Goal: Communication & Community: Answer question/provide support

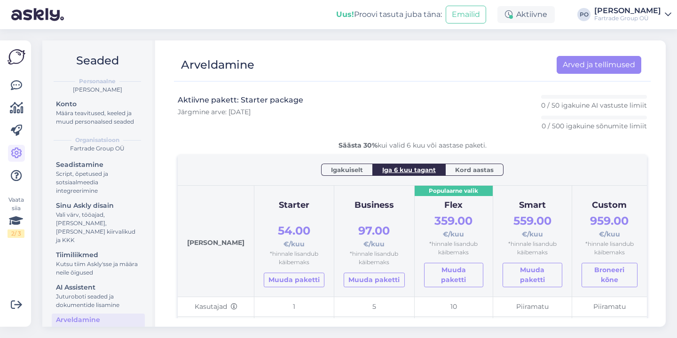
click at [16, 57] on img at bounding box center [17, 57] width 18 height 18
click at [16, 84] on icon at bounding box center [16, 85] width 11 height 11
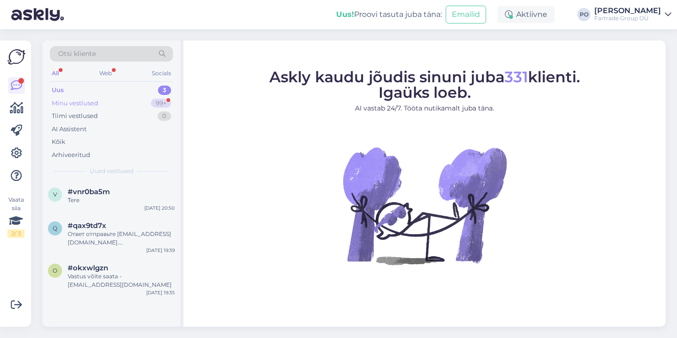
click at [108, 100] on div "Minu vestlused 99+" at bounding box center [111, 103] width 123 height 13
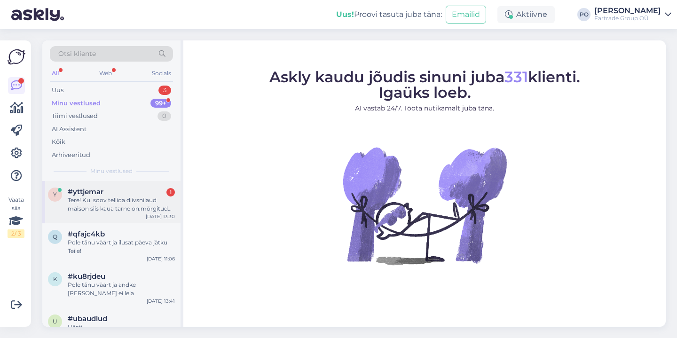
click at [125, 201] on div "Tere! Kui soov tellida diivsnilaud maison siis kaua tarne on.mörgitud 30 päeva" at bounding box center [121, 204] width 107 height 17
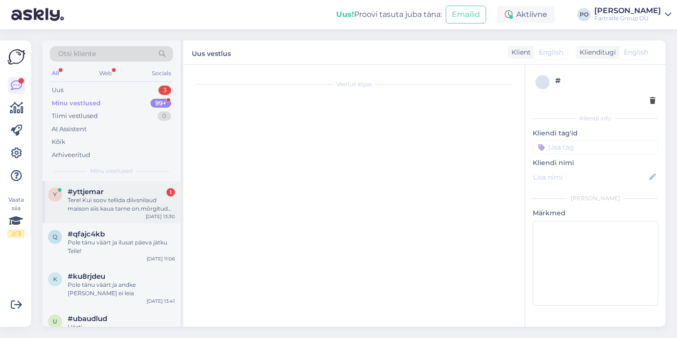
scroll to position [85, 0]
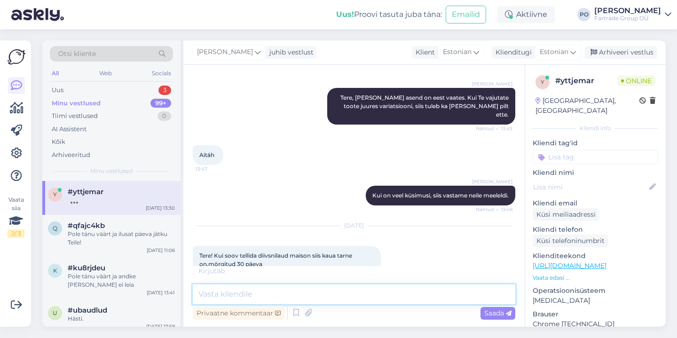
click at [316, 291] on textarea at bounding box center [354, 295] width 323 height 20
type textarea "Tere"
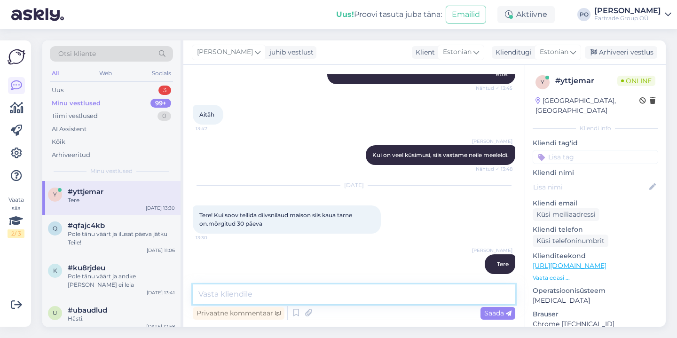
scroll to position [166, 0]
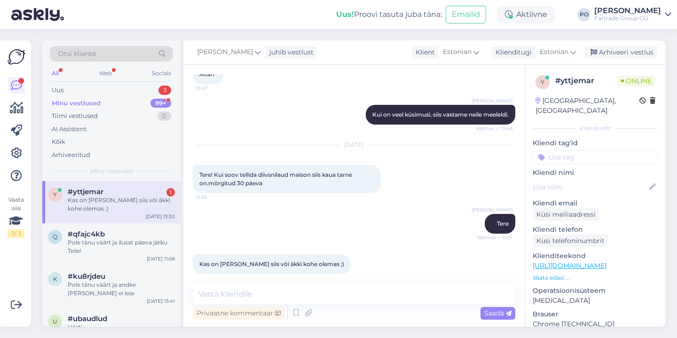
click at [548, 274] on p "Vaata edasi ..." at bounding box center [596, 278] width 126 height 8
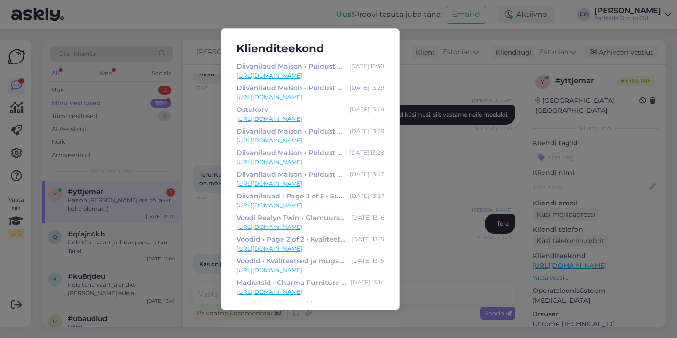
click at [340, 75] on link "[URL][DOMAIN_NAME]" at bounding box center [311, 75] width 148 height 8
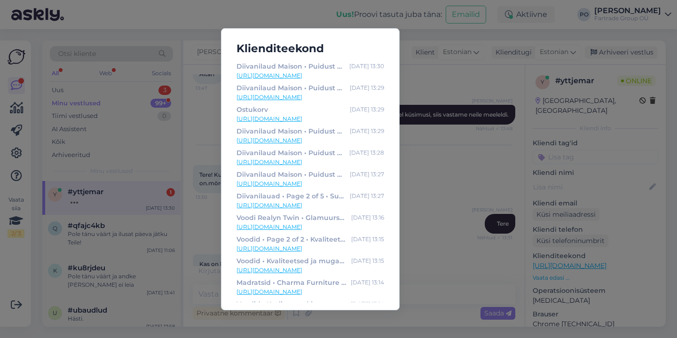
click at [408, 158] on div "Klienditeekond Diivanilaud Maison • Puidust diivanilauad • Kvaliteetne elutoamö…" at bounding box center [338, 169] width 677 height 338
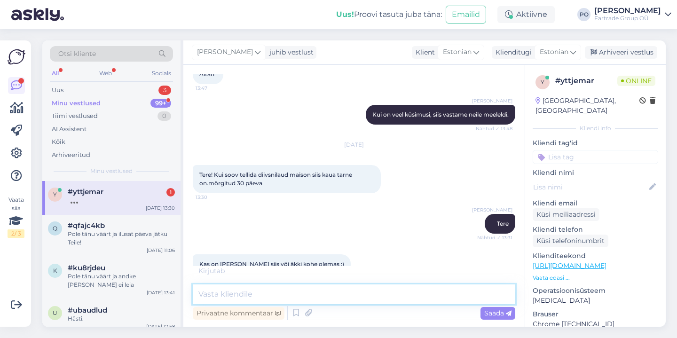
click at [303, 297] on textarea at bounding box center [354, 295] width 323 height 20
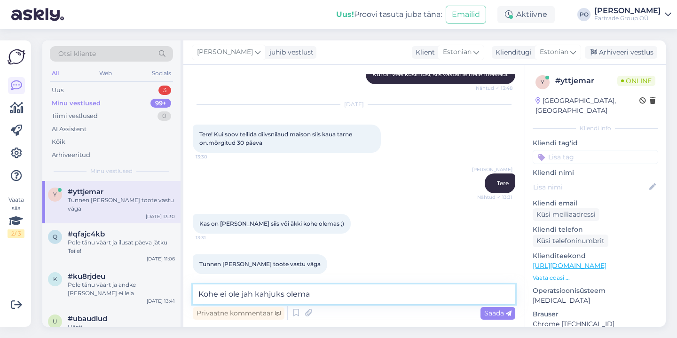
type textarea "Kohe ei ole jah kahjuks olemas"
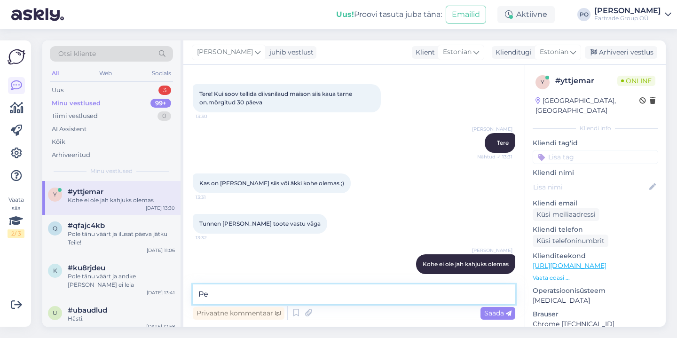
type textarea "P"
type textarea "See ikka tellimisel"
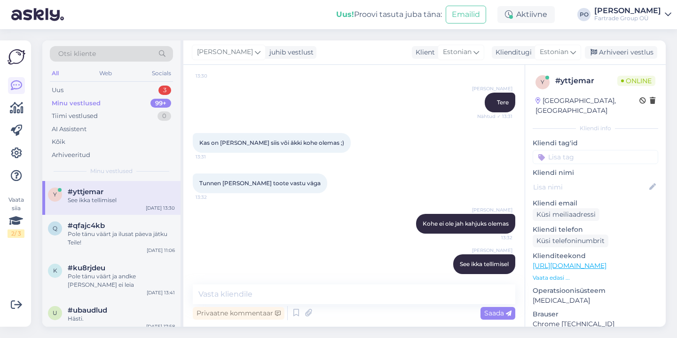
click at [544, 274] on p "Vaata edasi ..." at bounding box center [596, 278] width 126 height 8
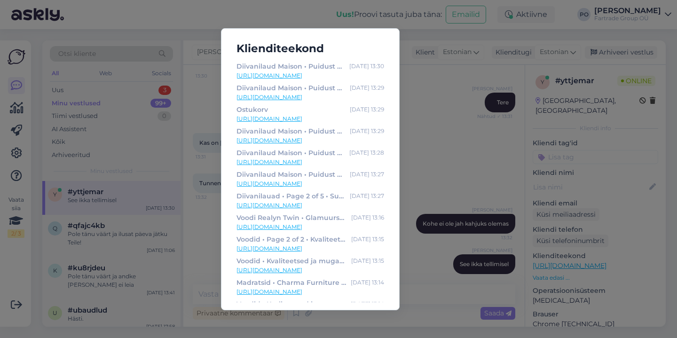
click at [413, 156] on div "Klienditeekond Diivanilaud Maison • Puidust diivanilauad • Kvaliteetne elutoamö…" at bounding box center [338, 169] width 677 height 338
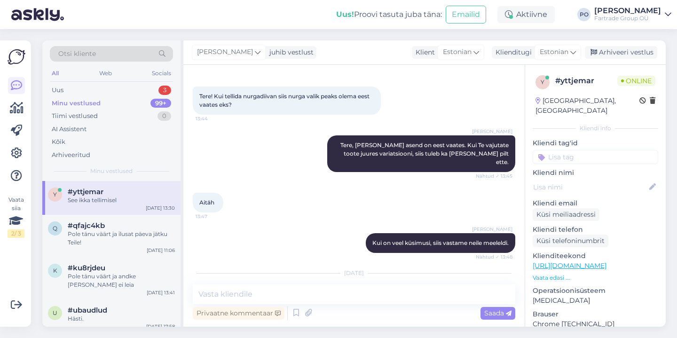
scroll to position [0, 0]
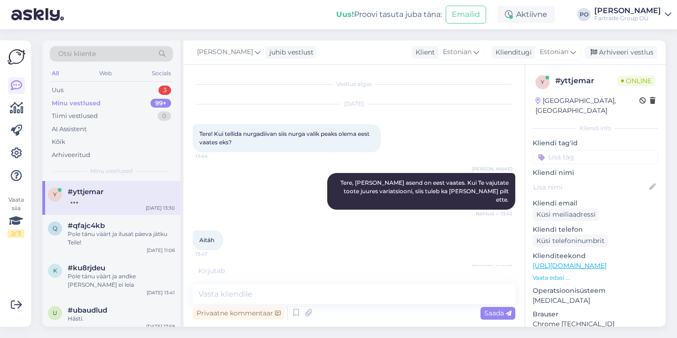
click at [554, 274] on p "Vaata edasi ..." at bounding box center [596, 278] width 126 height 8
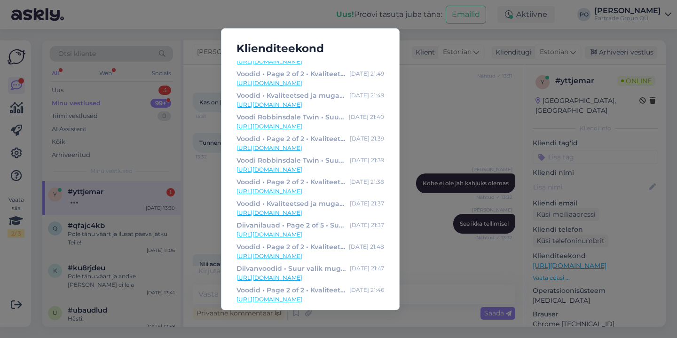
scroll to position [300, 0]
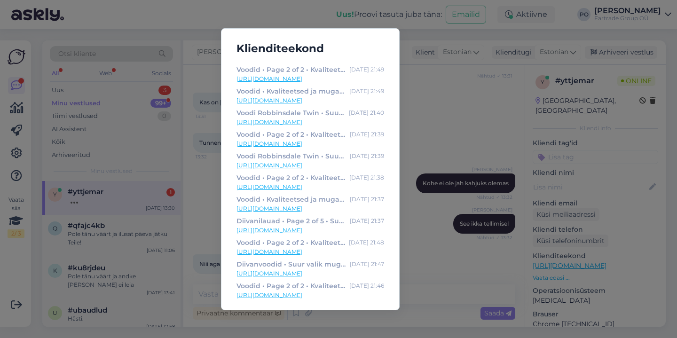
click at [349, 274] on link "[URL][DOMAIN_NAME]" at bounding box center [311, 273] width 148 height 8
click at [448, 237] on div "Klienditeekond Diivanilaud Maison • Puidust diivanilauad • Kvaliteetne elutoamö…" at bounding box center [338, 169] width 677 height 338
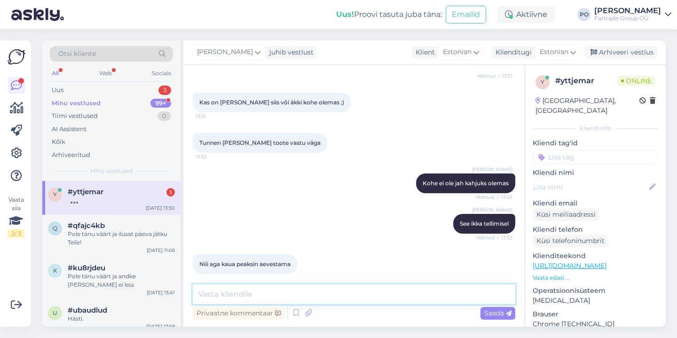
click at [321, 292] on textarea at bounding box center [354, 295] width 323 height 20
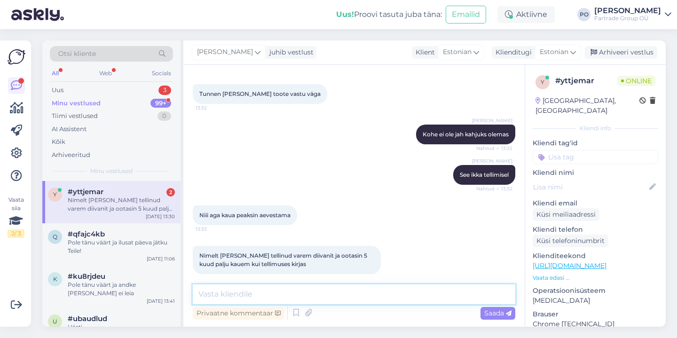
click at [288, 292] on textarea at bounding box center [354, 295] width 323 height 20
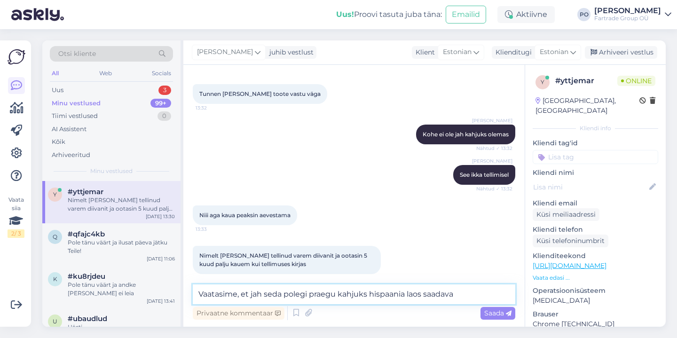
type textarea "Vaatasime, et jah seda polegi praegu kahjuks hispaania laos saadaval"
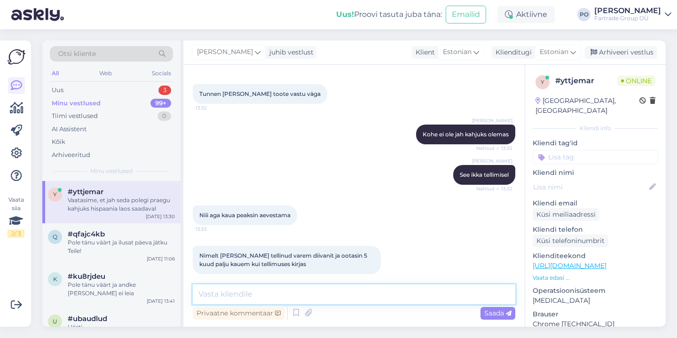
scroll to position [426, 0]
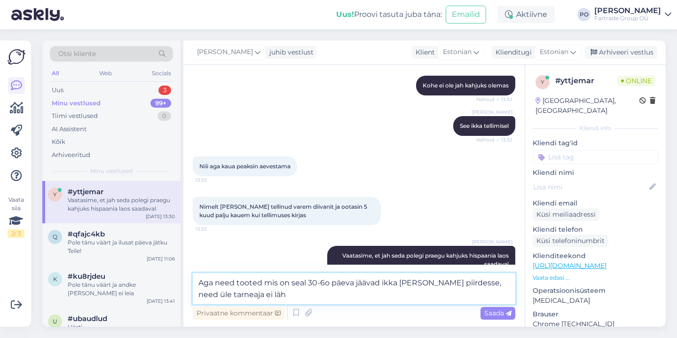
type textarea "Aga need tooted mis on seal 30-6o päeva jäävad ikka [PERSON_NAME] piirdesse, ne…"
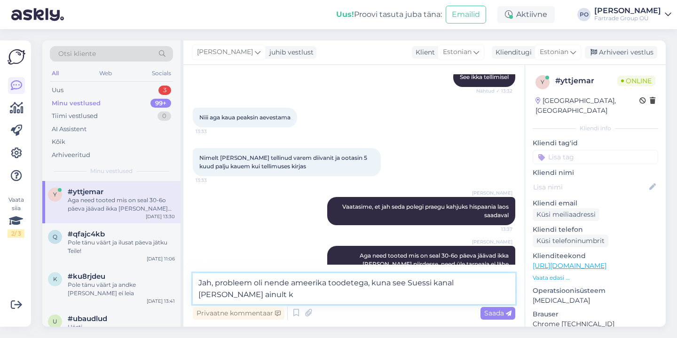
scroll to position [486, 0]
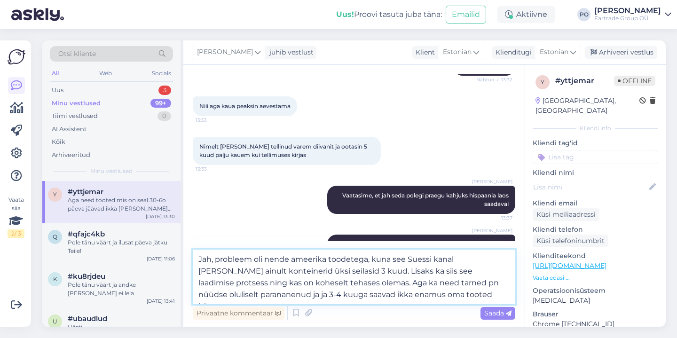
click at [488, 272] on textarea "Jah, probleem oli nende ameerika toodetega, kuna see Suessi kanal [PERSON_NAME]…" at bounding box center [354, 277] width 323 height 55
click at [454, 295] on textarea "Jah, probleem oli nende ameerika toodetega, kuna see Suessi kanal [PERSON_NAME]…" at bounding box center [354, 277] width 323 height 55
type textarea "Jah, probleem oli nende ameerika toodetega, kuna see Suessi kanal [PERSON_NAME]…"
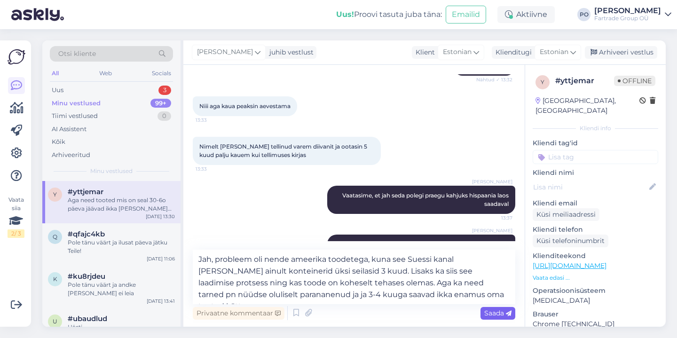
click at [502, 316] on span "Saada" at bounding box center [497, 313] width 27 height 8
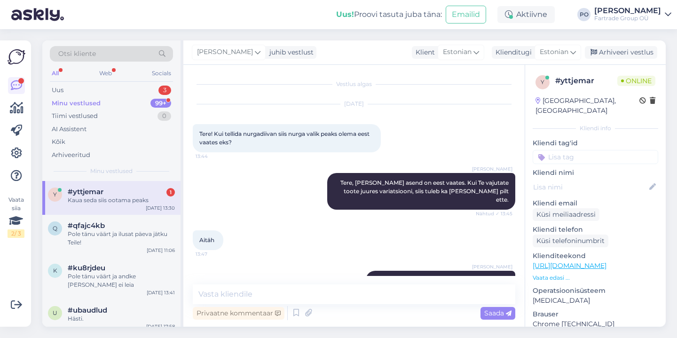
scroll to position [598, 0]
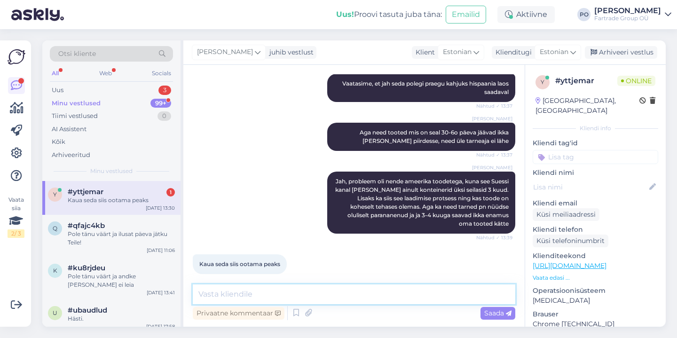
click at [264, 301] on textarea at bounding box center [354, 295] width 323 height 20
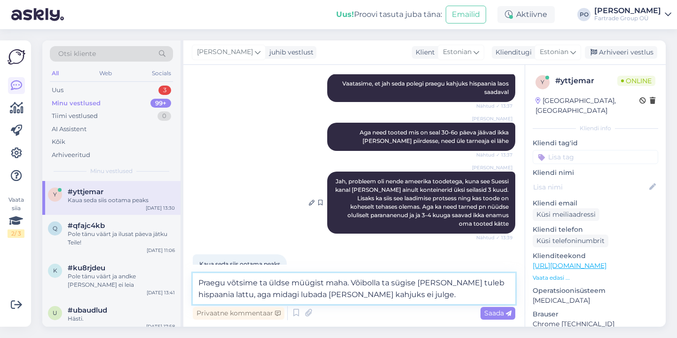
drag, startPoint x: 466, startPoint y: 286, endPoint x: 466, endPoint y: 212, distance: 73.8
click at [466, 285] on textarea "Praegu võtsime ta üldse müügist maha. Võibolla ta sügise [PERSON_NAME] tuleb hi…" at bounding box center [354, 288] width 323 height 31
click at [408, 292] on textarea "Praegu võtsime ta üldse müügist maha. Võibolla ta sügise [PERSON_NAME] tuleb Hi…" at bounding box center [354, 288] width 323 height 31
type textarea "Praegu võtsime ta üldse müügist maha. Võibolla ta sügise [PERSON_NAME] tuleb Hi…"
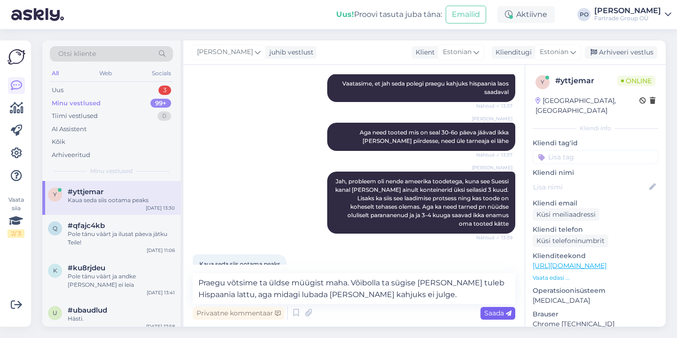
click at [501, 314] on span "Saada" at bounding box center [497, 313] width 27 height 8
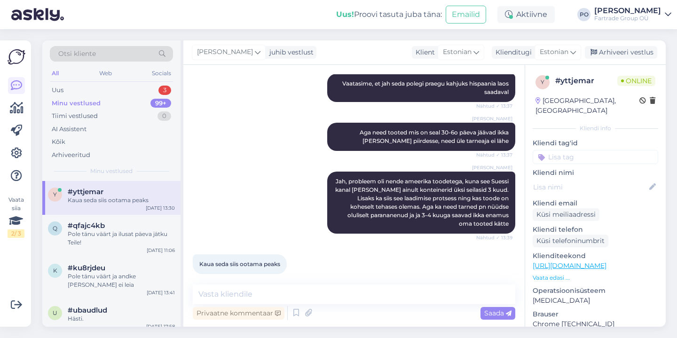
scroll to position [655, 0]
